Goal: Entertainment & Leisure: Consume media (video, audio)

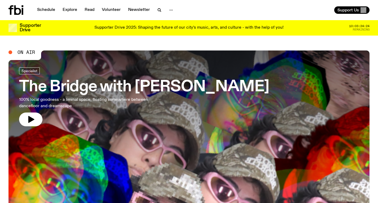
click at [178, 91] on h3 "The Bridge with [PERSON_NAME]" at bounding box center [144, 87] width 250 height 15
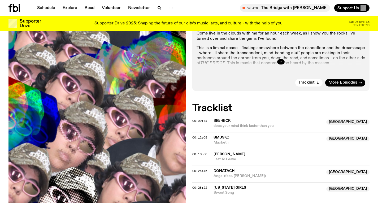
scroll to position [143, 0]
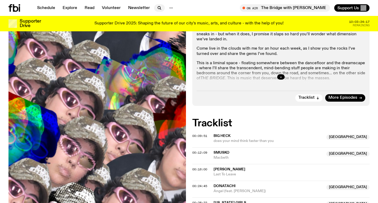
click at [156, 6] on icon "button" at bounding box center [159, 8] width 6 height 6
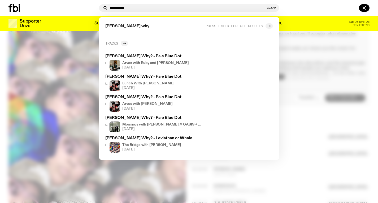
type input "*********"
click at [119, 42] on link "Tracks" at bounding box center [116, 43] width 23 height 5
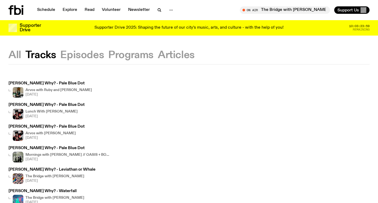
click at [45, 6] on div "Schedule Explore Read Volunteer Newsletter" at bounding box center [97, 10] width 179 height 10
click at [94, 8] on link "Read" at bounding box center [89, 9] width 16 height 7
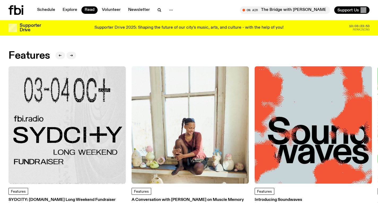
click at [8, 7] on icon at bounding box center [15, 10] width 15 height 10
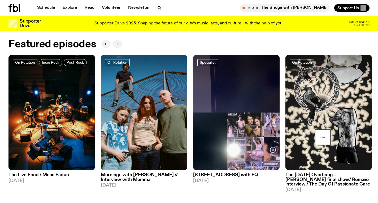
scroll to position [238, 0]
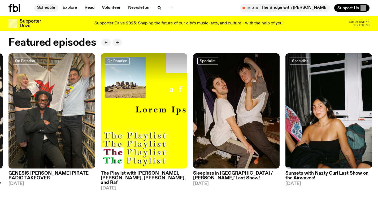
click at [50, 5] on link "Schedule" at bounding box center [46, 7] width 24 height 7
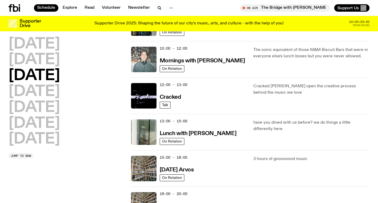
scroll to position [131, 0]
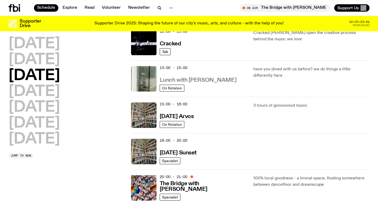
click at [197, 79] on h3 "Lunch with [PERSON_NAME]" at bounding box center [198, 80] width 77 height 6
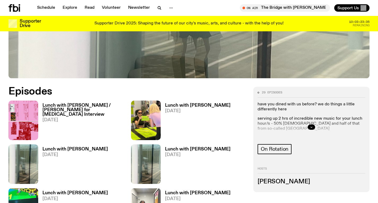
scroll to position [201, 0]
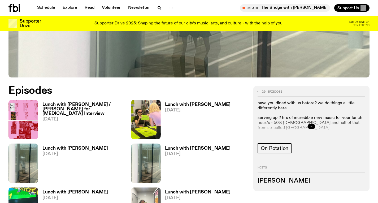
click at [80, 107] on h3 "Lunch with [PERSON_NAME] / [PERSON_NAME] for [MEDICAL_DATA] Interview" at bounding box center [83, 109] width 82 height 14
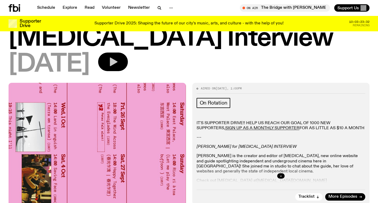
scroll to position [69, 0]
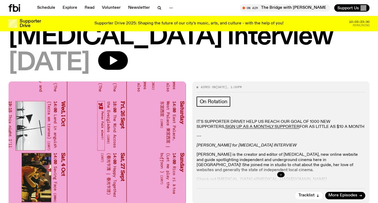
click at [281, 174] on icon "button" at bounding box center [280, 174] width 3 height 3
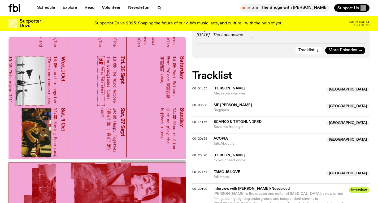
scroll to position [234, 0]
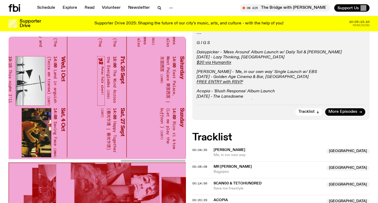
click at [17, 14] on div "Schedule Explore Read Volunteer Newsletter On Air The Bridge with [PERSON_NAME]…" at bounding box center [189, 8] width 378 height 16
click at [17, 8] on icon at bounding box center [15, 7] width 5 height 7
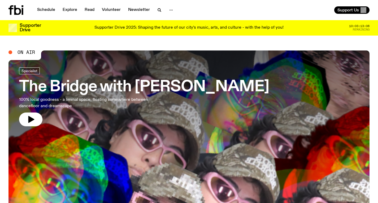
click at [130, 91] on h3 "The Bridge with [PERSON_NAME]" at bounding box center [144, 87] width 250 height 15
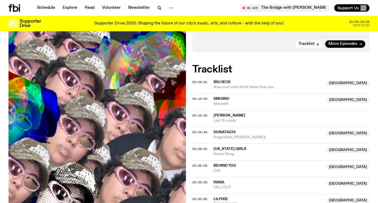
scroll to position [195, 0]
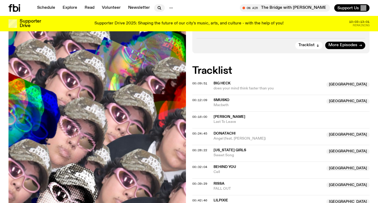
click at [158, 10] on icon "button" at bounding box center [159, 8] width 6 height 6
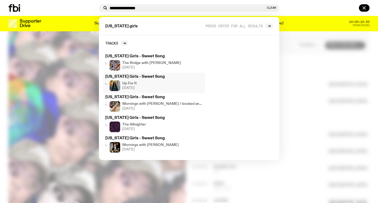
type input "**********"
click at [146, 81] on div "Up For It [DATE]" at bounding box center [154, 85] width 98 height 11
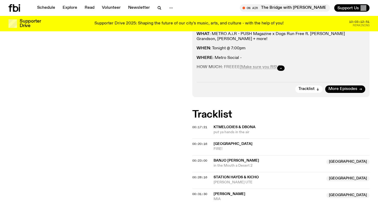
scroll to position [118, 0]
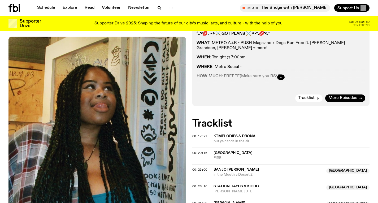
click at [283, 79] on button "button" at bounding box center [280, 77] width 7 height 5
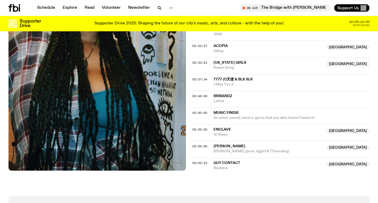
scroll to position [641, 0]
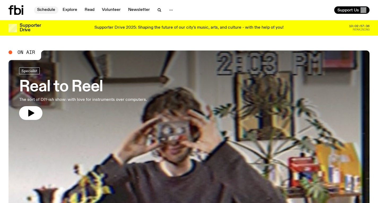
click at [48, 9] on link "Schedule" at bounding box center [46, 9] width 24 height 7
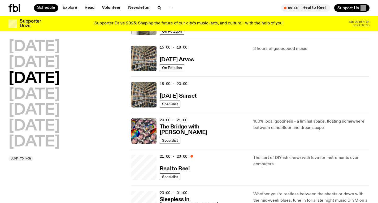
scroll to position [212, 0]
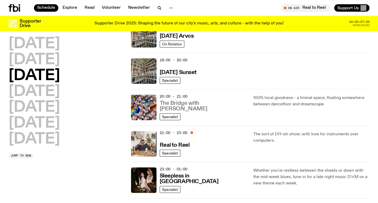
click at [183, 109] on h3 "The Bridge with [PERSON_NAME]" at bounding box center [204, 106] width 88 height 11
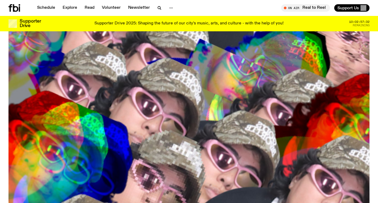
scroll to position [227, 0]
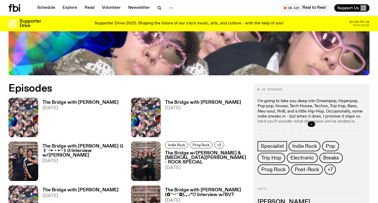
click at [99, 100] on h3 "The Bridge with [PERSON_NAME]" at bounding box center [80, 102] width 76 height 5
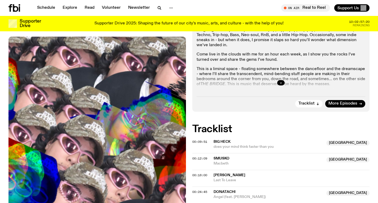
scroll to position [109, 0]
